Goal: Use online tool/utility: Utilize a website feature to perform a specific function

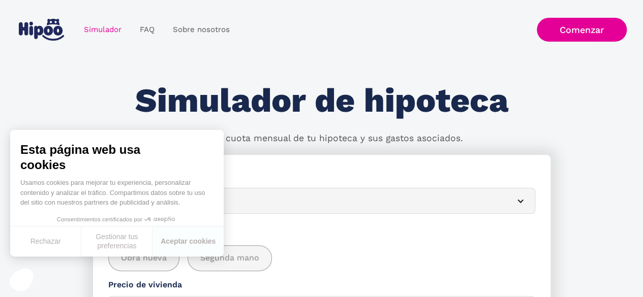
click at [164, 202] on div "Esta página web usa cookies Usamos cookies para mejorar tu experiencia, persona…" at bounding box center [116, 193] width 213 height 126
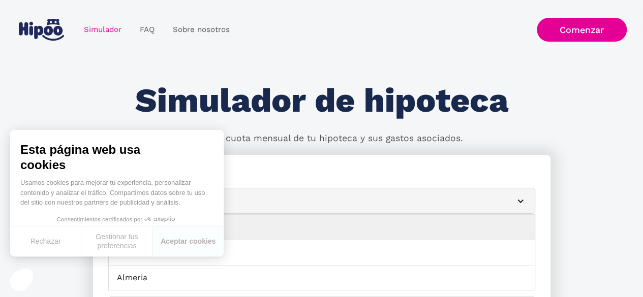
click at [523, 203] on div "Simulador Form" at bounding box center [520, 201] width 8 height 8
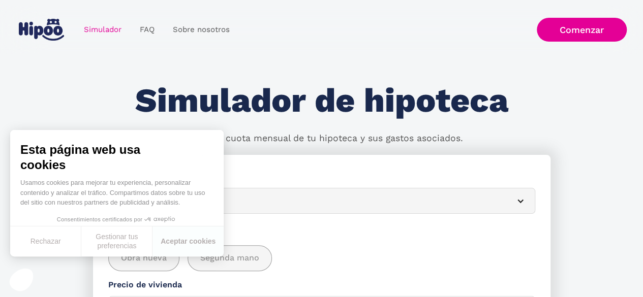
click at [191, 148] on span "Esta página web usa cookies" at bounding box center [116, 157] width 193 height 30
click at [204, 238] on button "Aceptar cookies" at bounding box center [187, 242] width 71 height 30
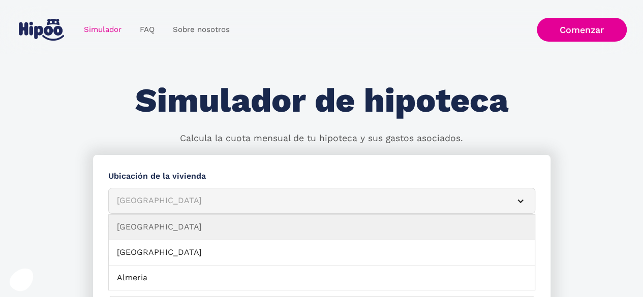
click at [179, 197] on div "[GEOGRAPHIC_DATA]" at bounding box center [309, 201] width 385 height 13
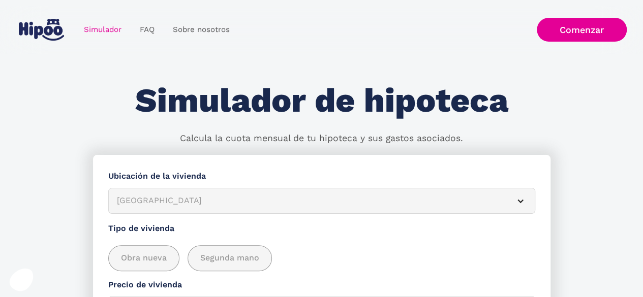
click at [513, 198] on article "[GEOGRAPHIC_DATA]" at bounding box center [321, 201] width 427 height 26
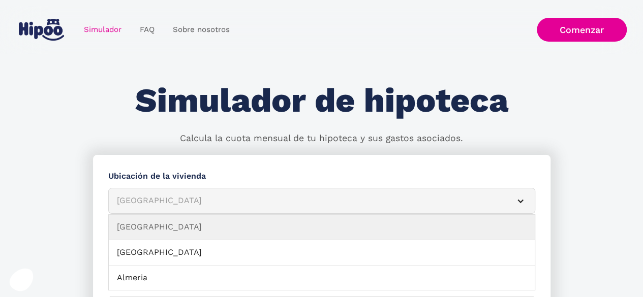
click at [511, 195] on article "[GEOGRAPHIC_DATA]" at bounding box center [321, 201] width 427 height 26
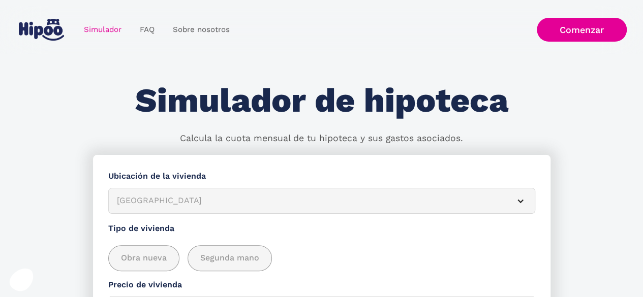
click at [511, 195] on article "[GEOGRAPHIC_DATA]" at bounding box center [321, 201] width 427 height 26
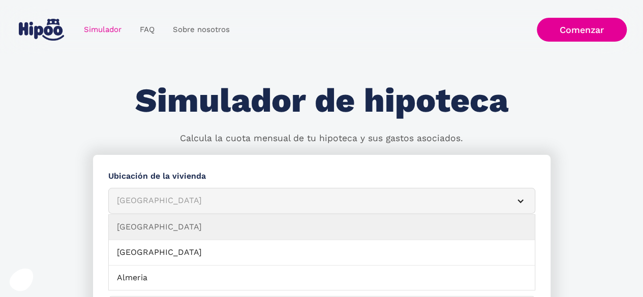
click at [508, 191] on article "[GEOGRAPHIC_DATA]" at bounding box center [321, 201] width 427 height 26
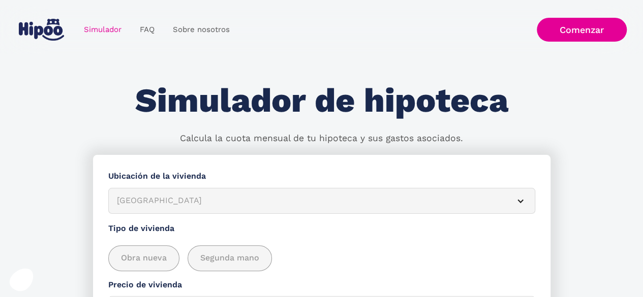
click at [505, 191] on article "[GEOGRAPHIC_DATA]" at bounding box center [321, 201] width 427 height 26
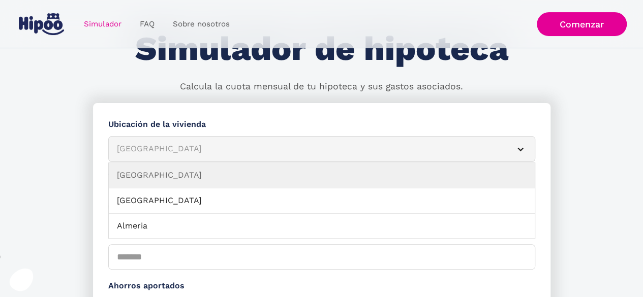
scroll to position [102, 0]
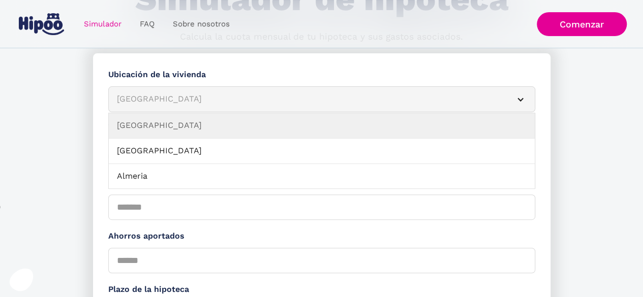
click at [521, 99] on div "Simulador Form" at bounding box center [520, 99] width 8 height 8
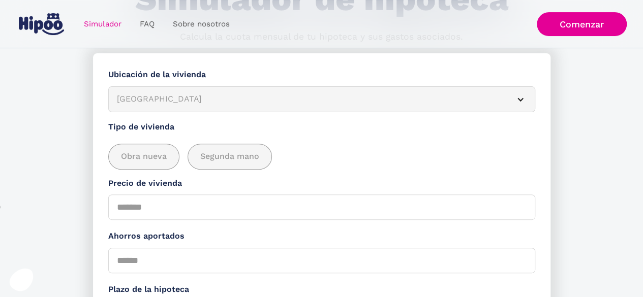
click at [524, 97] on article "[GEOGRAPHIC_DATA]" at bounding box center [321, 99] width 427 height 26
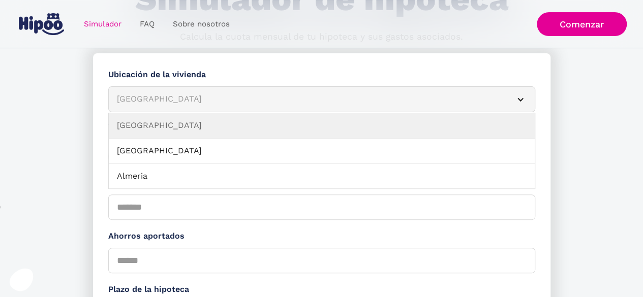
click at [524, 97] on article "[GEOGRAPHIC_DATA]" at bounding box center [321, 99] width 427 height 26
click at [125, 92] on article "[GEOGRAPHIC_DATA]" at bounding box center [321, 99] width 427 height 26
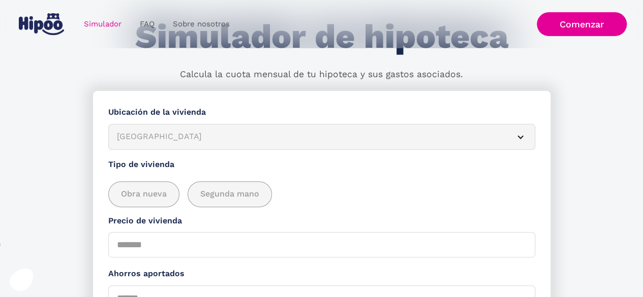
scroll to position [0, 0]
